Goal: Task Accomplishment & Management: Complete application form

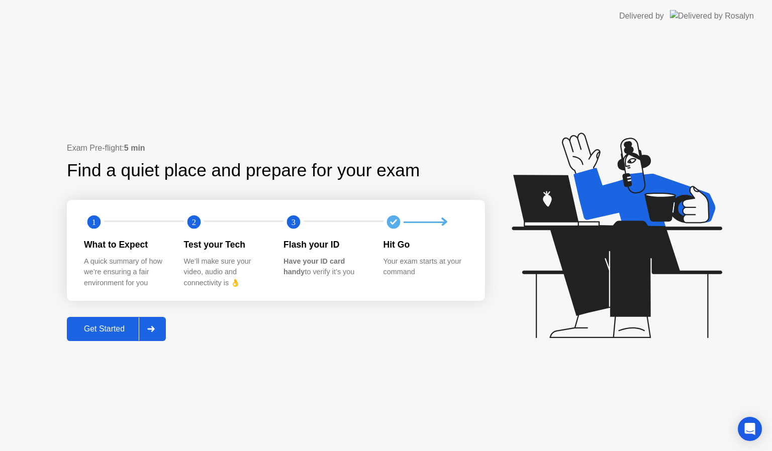
click at [133, 327] on div "Get Started" at bounding box center [104, 329] width 69 height 9
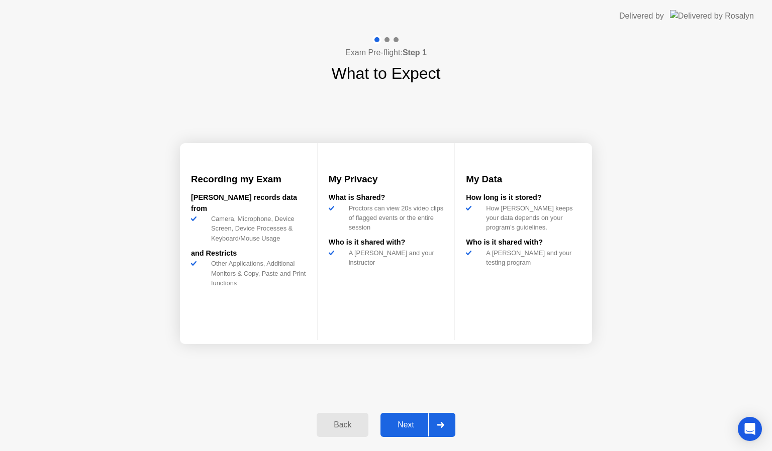
click at [412, 432] on button "Next" at bounding box center [417, 425] width 75 height 24
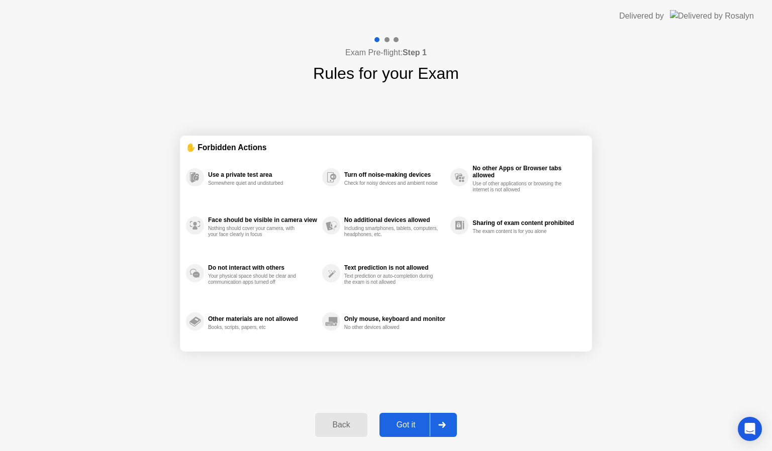
click at [412, 432] on button "Got it" at bounding box center [417, 425] width 77 height 24
select select "**********"
select select "*******"
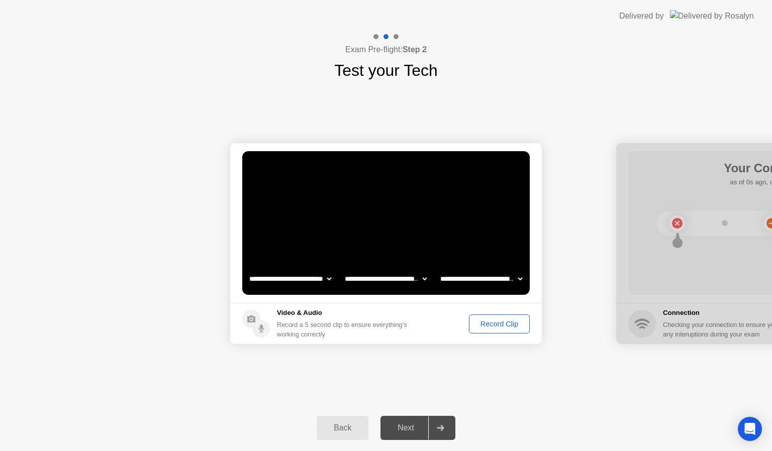
click at [411, 428] on div "Next" at bounding box center [405, 428] width 45 height 9
click at [504, 321] on div "Record Clip" at bounding box center [499, 324] width 54 height 8
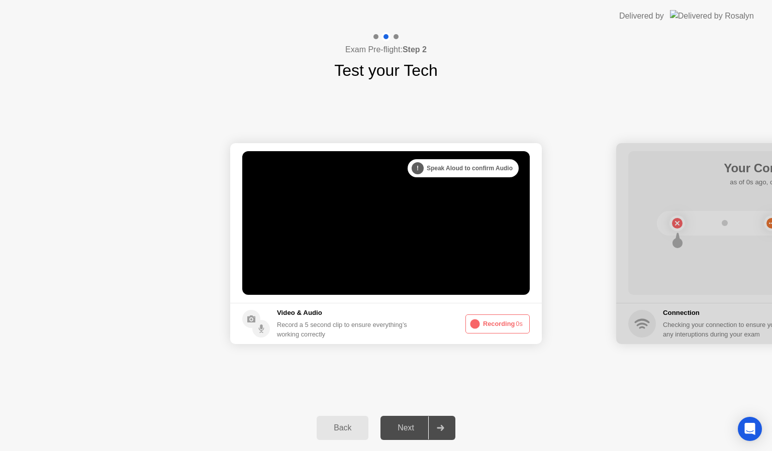
click at [408, 432] on div "Next" at bounding box center [405, 428] width 45 height 9
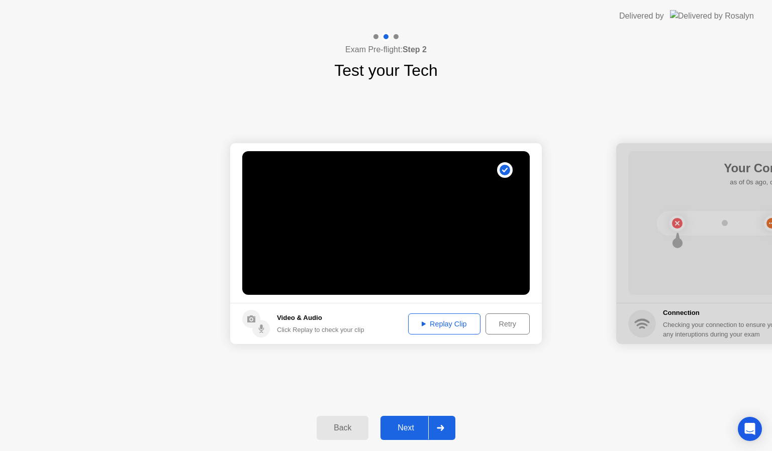
click at [404, 424] on div "Next" at bounding box center [405, 428] width 45 height 9
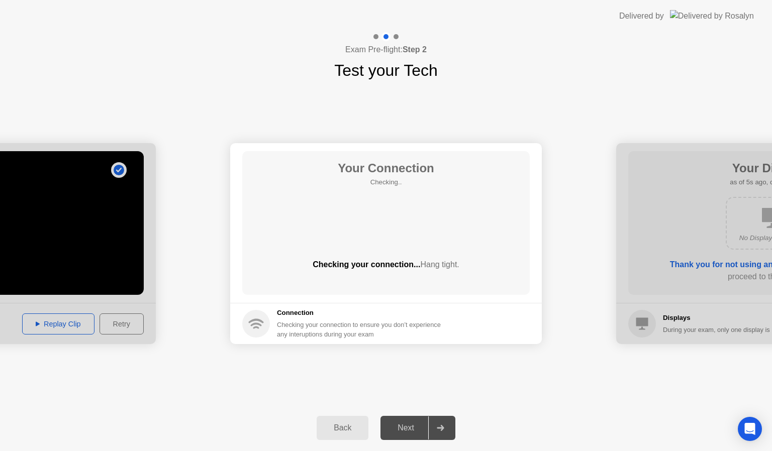
click at [410, 431] on div "Next" at bounding box center [405, 428] width 45 height 9
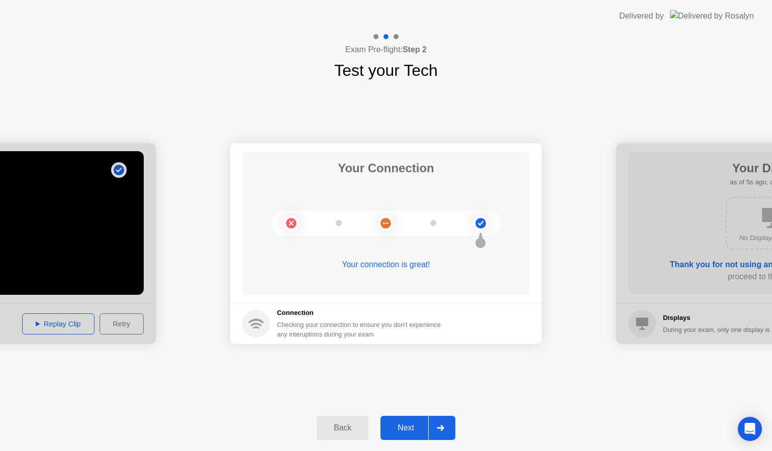
click at [414, 420] on button "Next" at bounding box center [417, 428] width 75 height 24
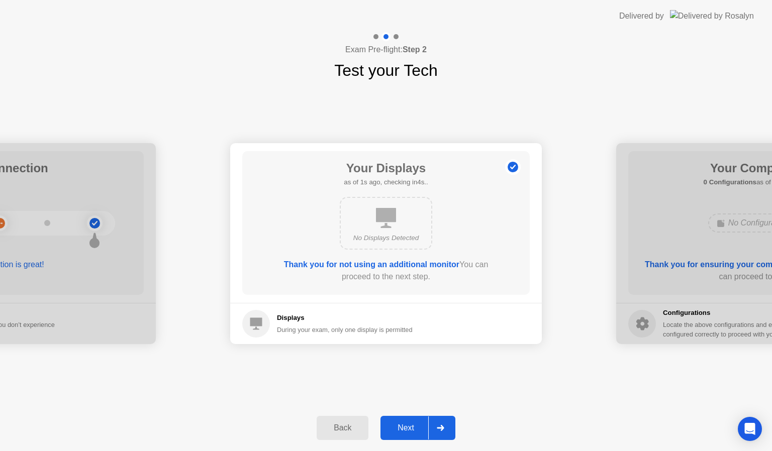
click at [411, 429] on div "Next" at bounding box center [405, 428] width 45 height 9
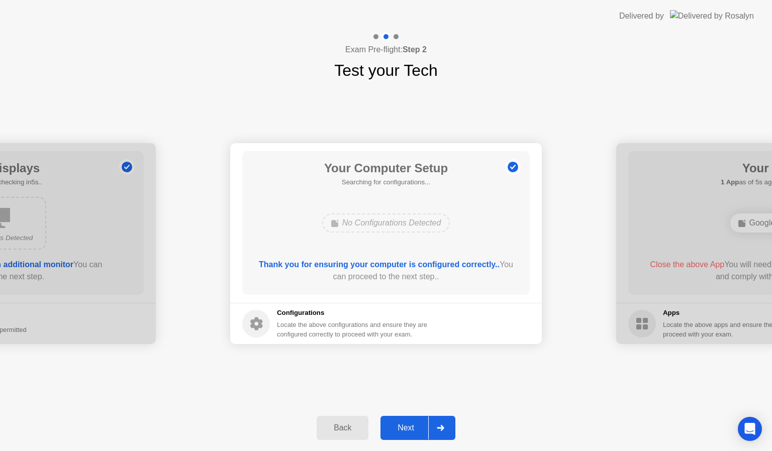
click at [411, 429] on div "Next" at bounding box center [405, 428] width 45 height 9
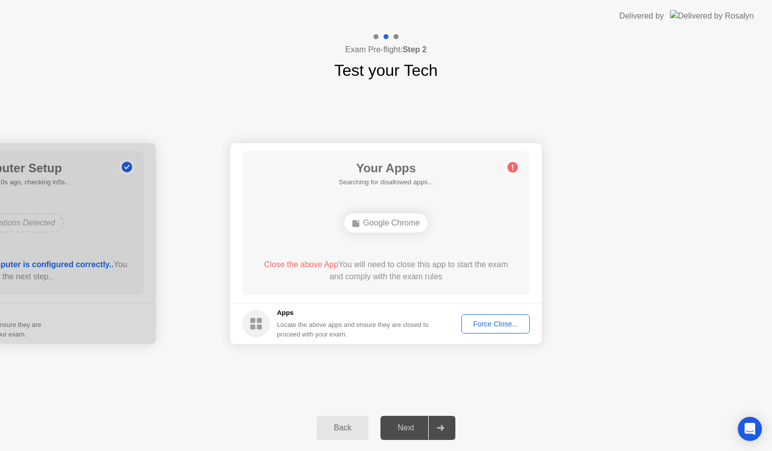
click at [411, 429] on div "Next" at bounding box center [405, 428] width 45 height 9
click at [505, 331] on button "Force Close..." at bounding box center [495, 324] width 68 height 19
click at [509, 324] on div "Force Close..." at bounding box center [495, 324] width 61 height 8
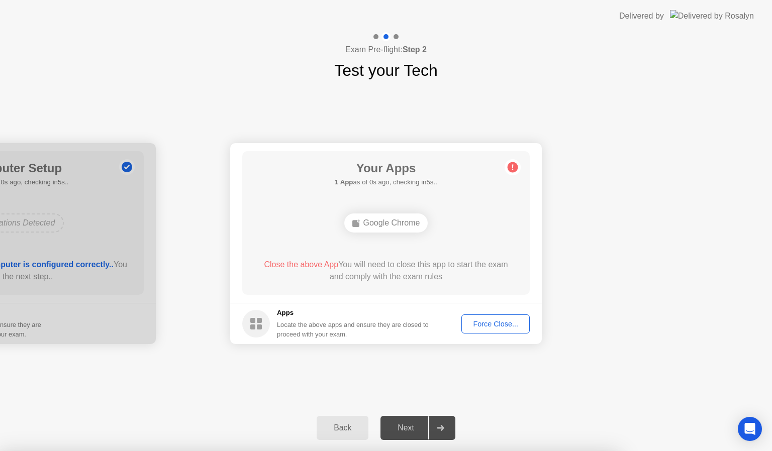
click at [491, 328] on div "Force Close..." at bounding box center [495, 324] width 61 height 8
click at [486, 320] on div "Force Close..." at bounding box center [495, 324] width 61 height 8
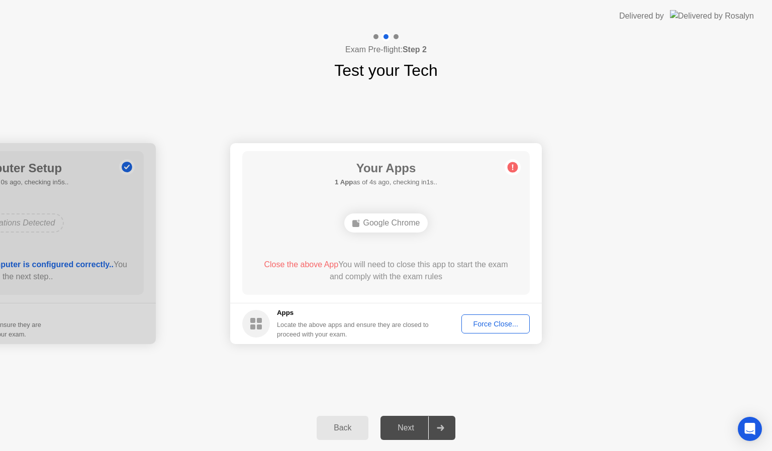
click at [476, 320] on div "Force Close..." at bounding box center [495, 324] width 61 height 8
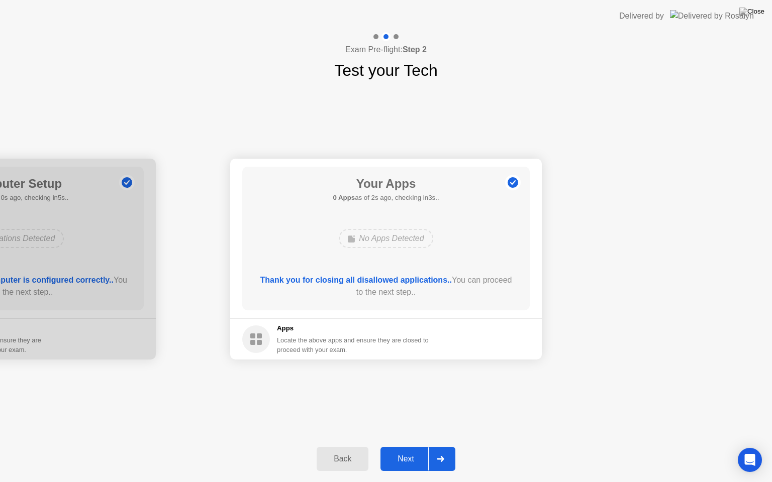
click at [411, 451] on div "Next" at bounding box center [405, 459] width 45 height 9
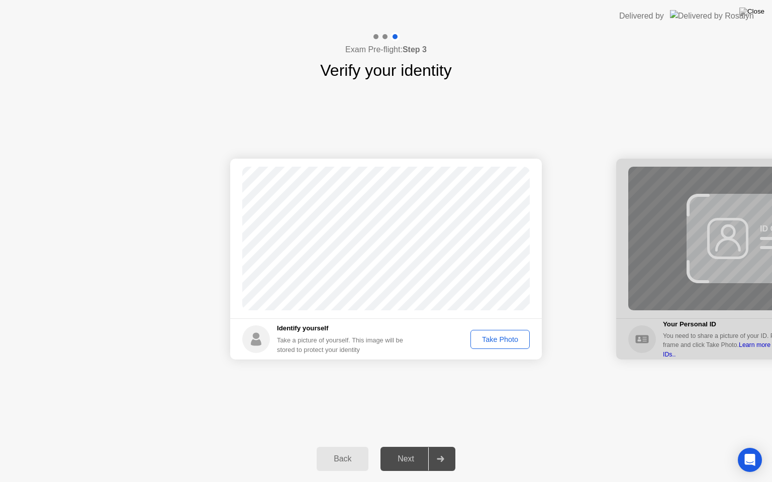
click at [505, 339] on div "Take Photo" at bounding box center [500, 340] width 52 height 8
click at [409, 451] on div "Next" at bounding box center [405, 459] width 45 height 9
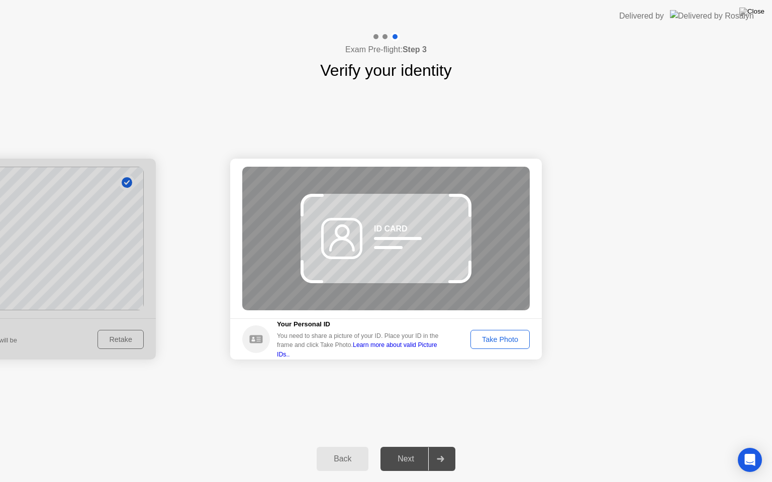
click at [496, 333] on button "Take Photo" at bounding box center [499, 339] width 59 height 19
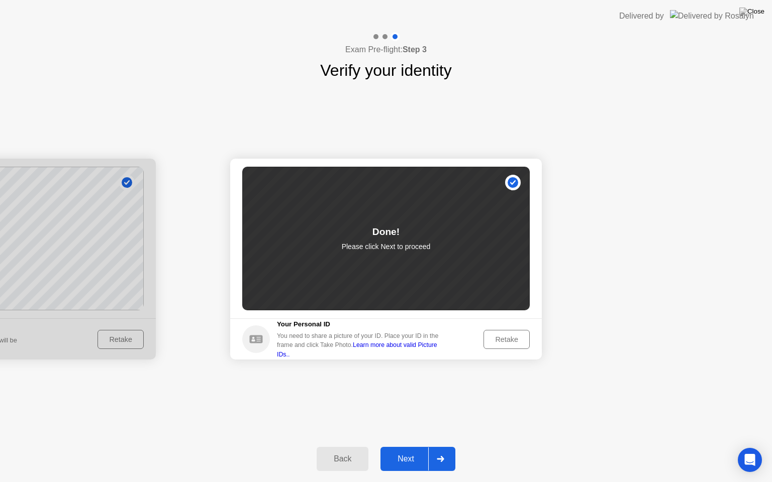
click at [408, 451] on div "Next" at bounding box center [405, 459] width 45 height 9
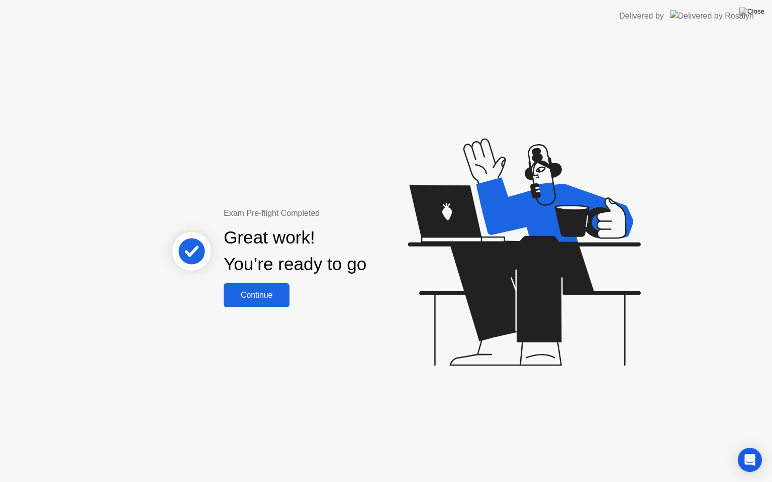
click at [260, 294] on div "Continue" at bounding box center [257, 295] width 60 height 9
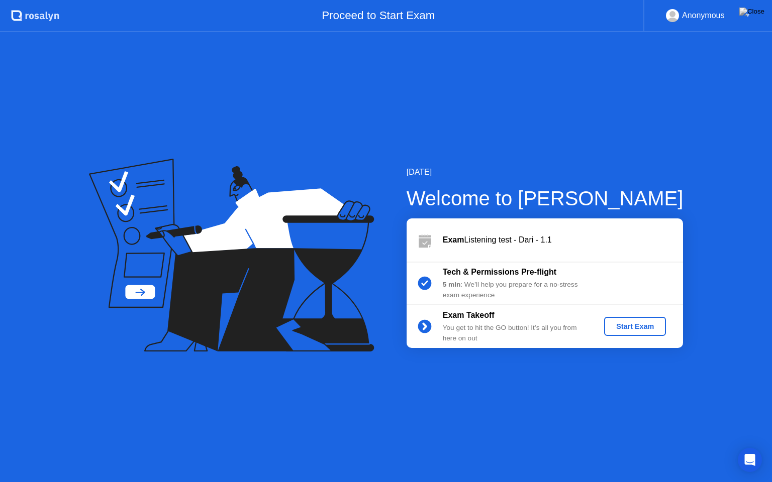
click at [633, 324] on div "Start Exam" at bounding box center [635, 327] width 54 height 8
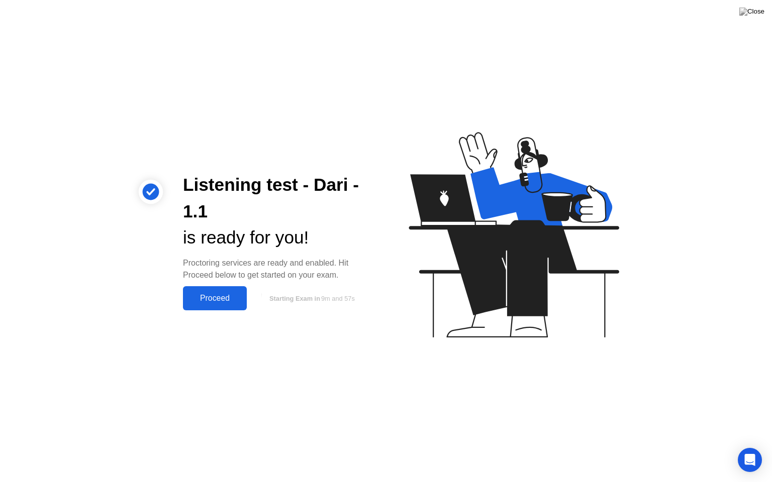
click at [234, 294] on div "Proceed" at bounding box center [215, 298] width 58 height 9
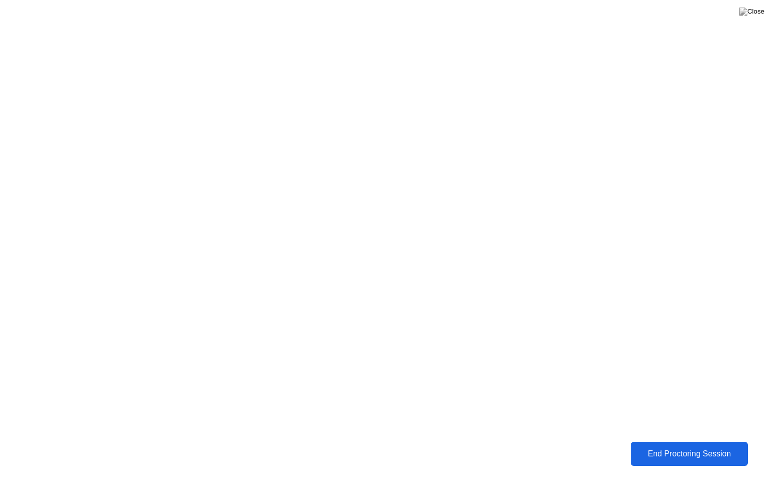
click at [674, 450] on div "End Proctoring Session" at bounding box center [689, 454] width 111 height 9
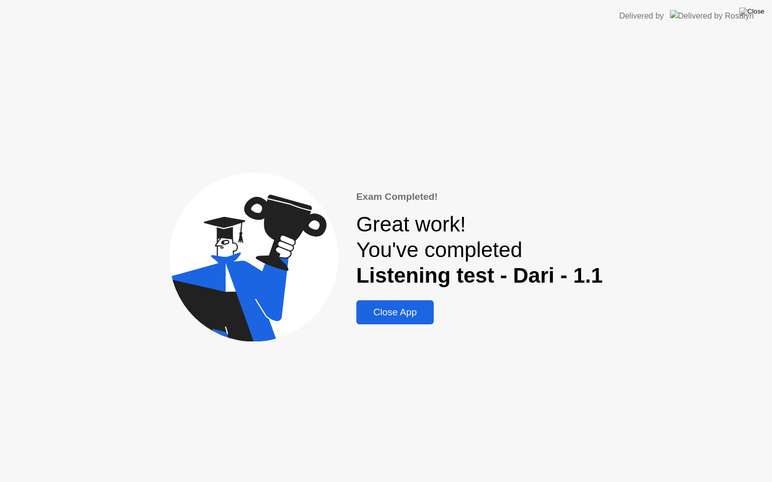
click at [391, 315] on div "Close App" at bounding box center [395, 312] width 72 height 11
